Goal: Navigation & Orientation: Find specific page/section

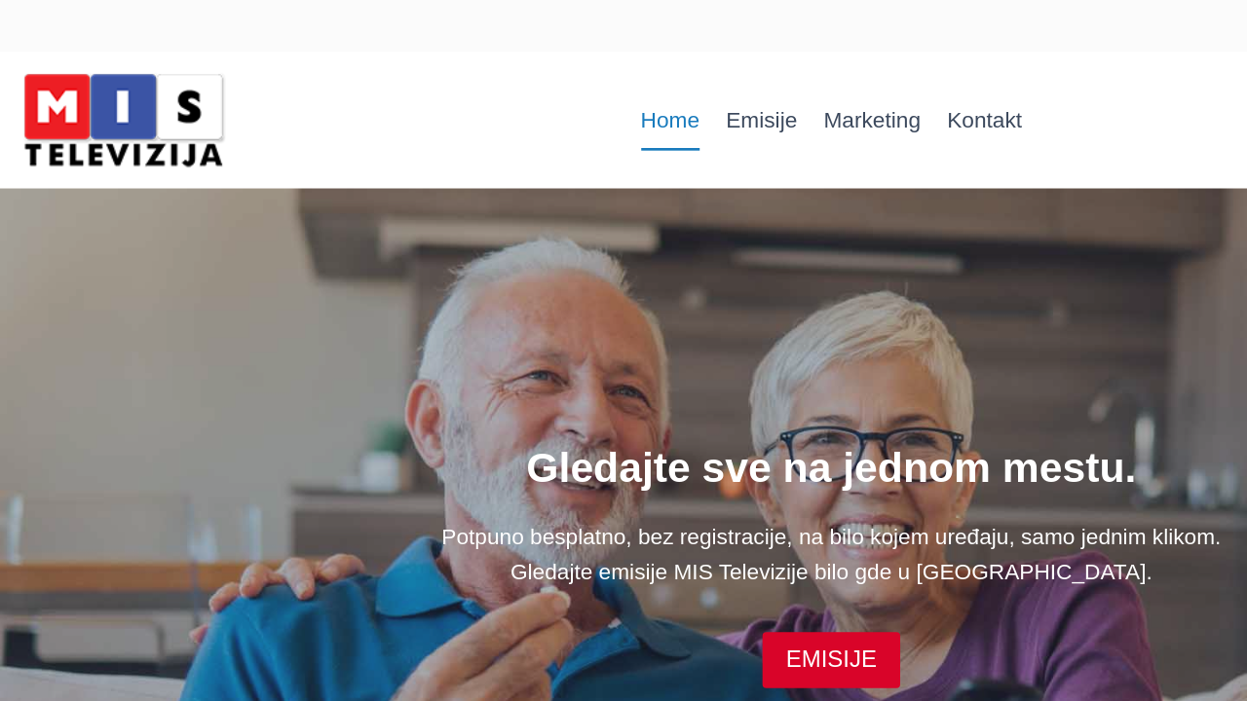
click at [508, 96] on link "Home" at bounding box center [503, 90] width 64 height 47
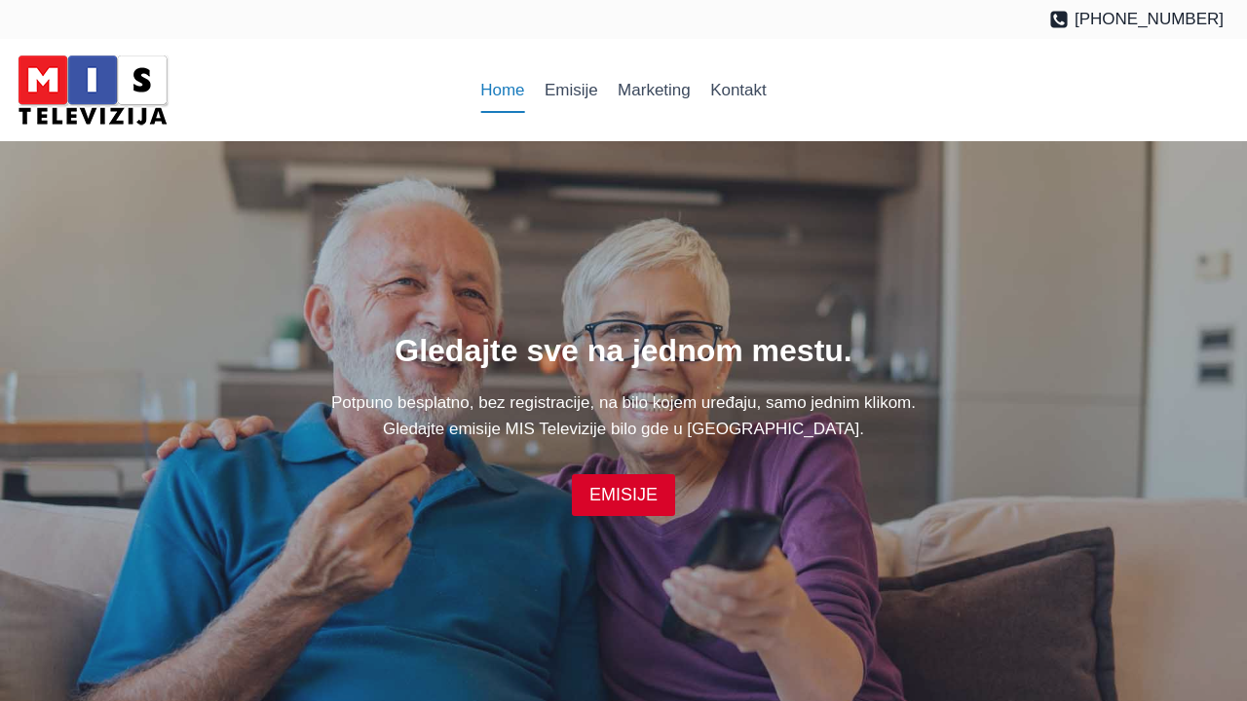
click at [1246, 15] on div "Phone (02) 9299 9866" at bounding box center [623, 19] width 1247 height 39
click at [1246, 0] on div "Phone (02) 9299 9866" at bounding box center [623, 19] width 1247 height 39
click at [623, 485] on link "EMISIJE" at bounding box center [623, 495] width 103 height 42
